Goal: Check status

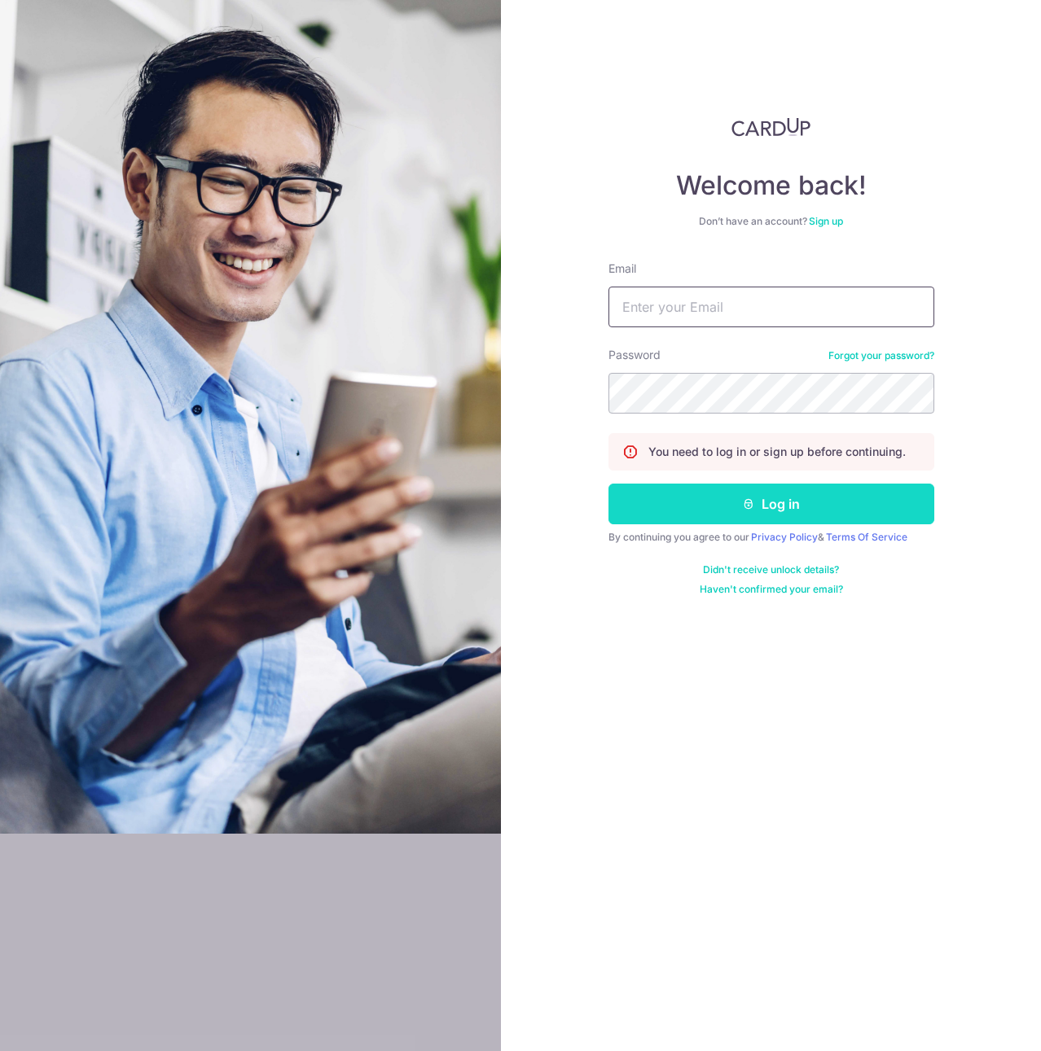
type input "[PERSON_NAME][EMAIL_ADDRESS][DOMAIN_NAME]"
click at [822, 509] on button "Log in" at bounding box center [771, 504] width 326 height 41
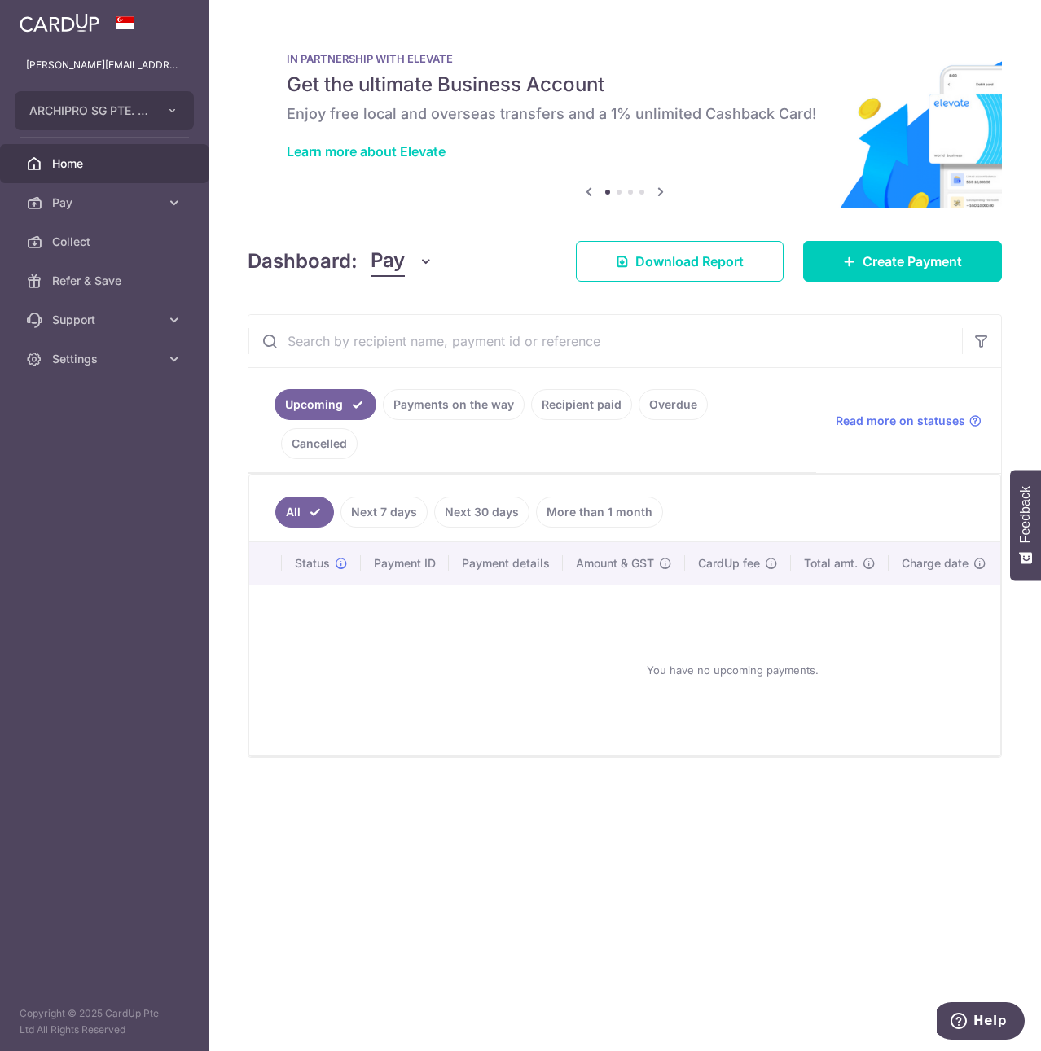
click at [551, 404] on link "Recipient paid" at bounding box center [581, 404] width 101 height 31
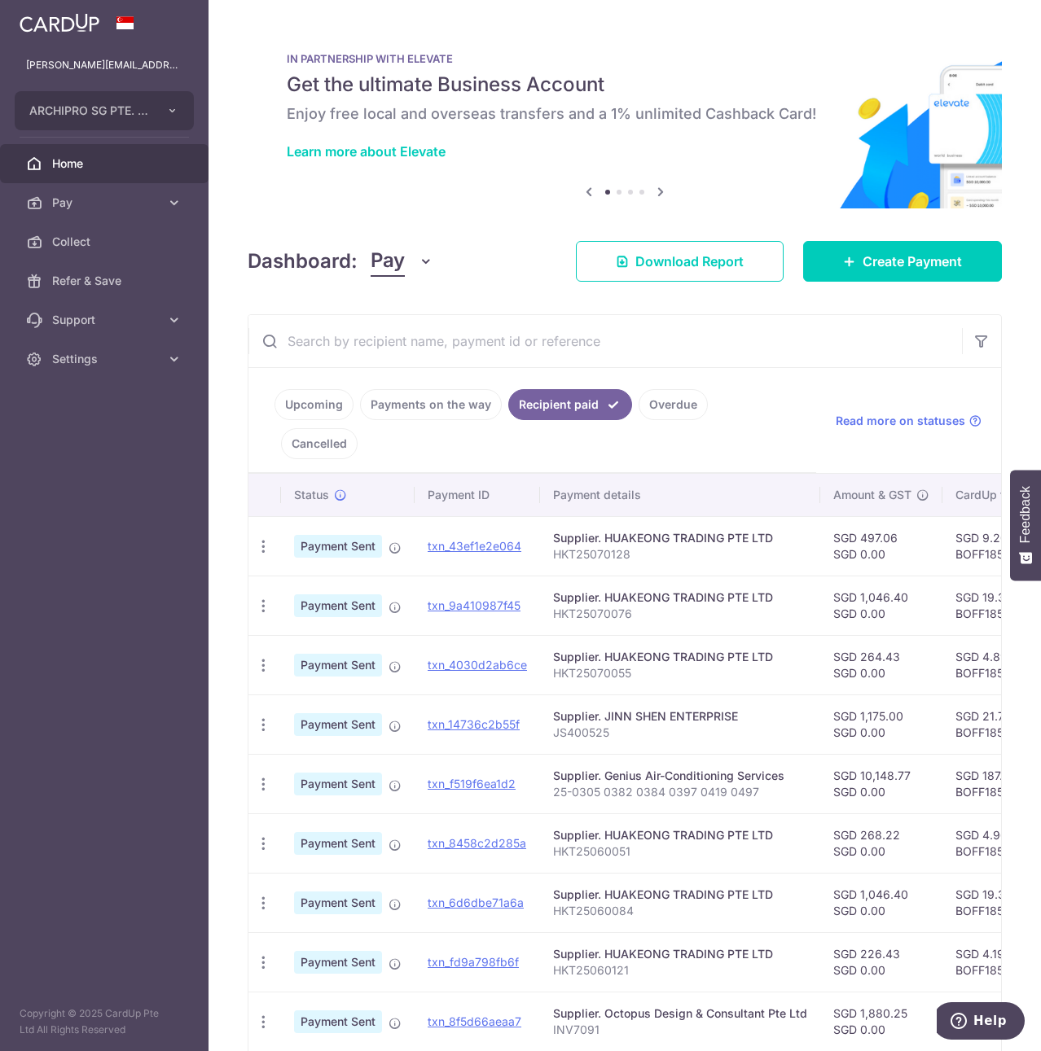
click at [457, 411] on link "Payments on the way" at bounding box center [431, 404] width 142 height 31
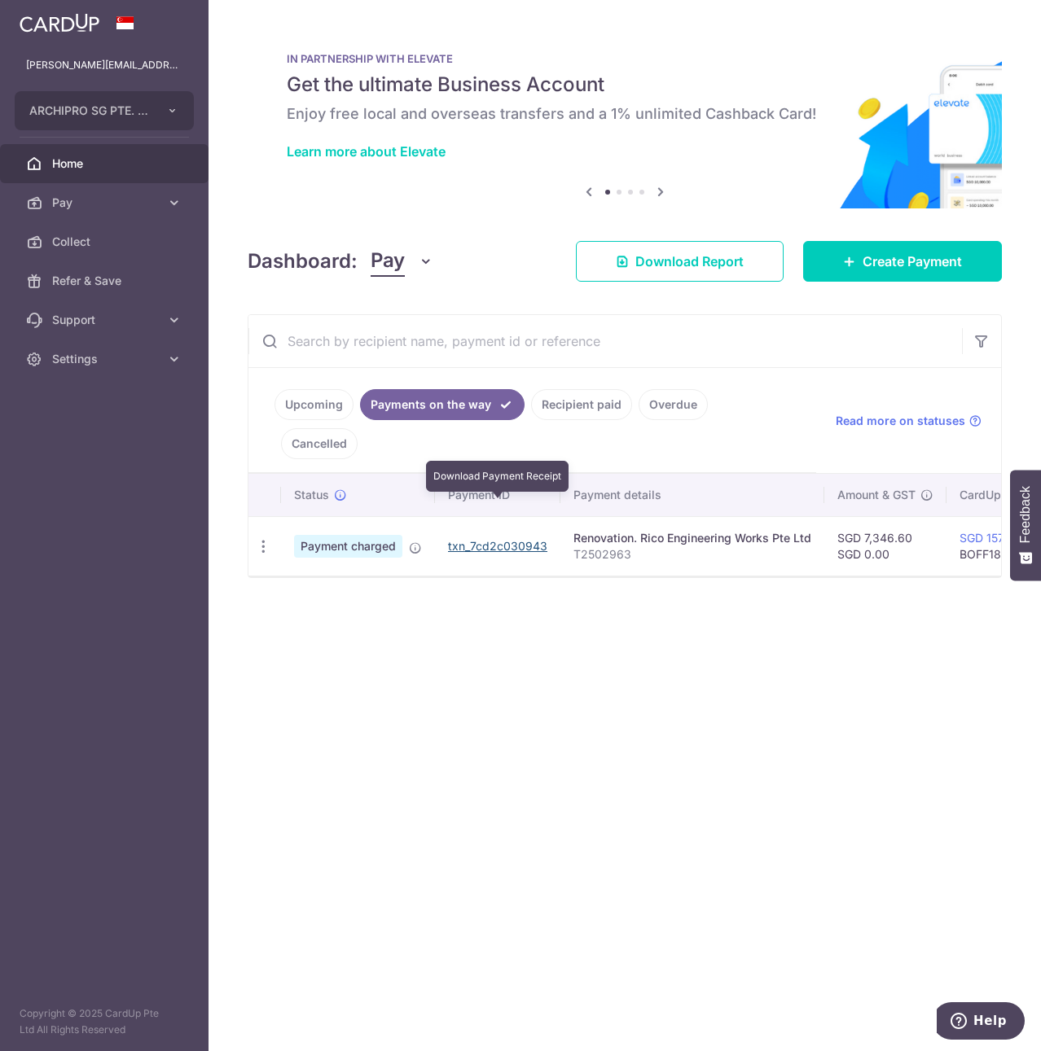
click at [486, 539] on link "txn_7cd2c030943" at bounding box center [497, 546] width 99 height 14
